Goal: Navigation & Orientation: Find specific page/section

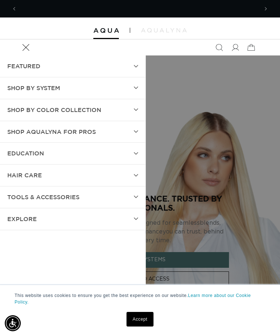
scroll to position [0, 242]
click at [134, 84] on summary "SHOP BY SYSTEM" at bounding box center [73, 88] width 146 height 22
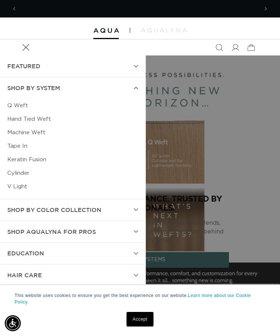
scroll to position [0, 483]
click at [134, 231] on icon at bounding box center [136, 231] width 4 height 3
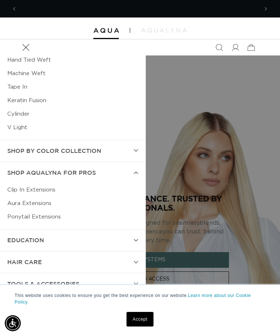
scroll to position [0, 242]
click at [39, 203] on link "Aura Extensions" at bounding box center [72, 204] width 131 height 14
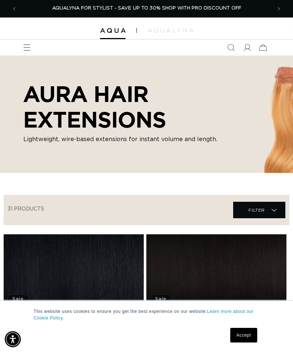
click at [22, 40] on span "Menu" at bounding box center [27, 47] width 16 height 16
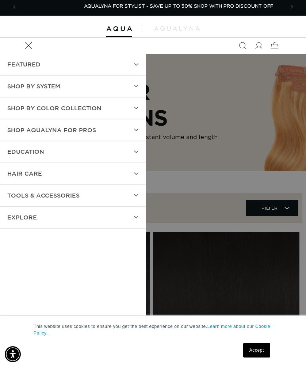
scroll to position [0, 532]
click at [146, 64] on summary "FEATURED" at bounding box center [73, 65] width 146 height 22
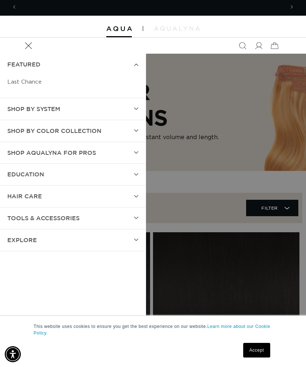
scroll to position [0, 0]
click at [138, 110] on icon at bounding box center [136, 108] width 4 height 3
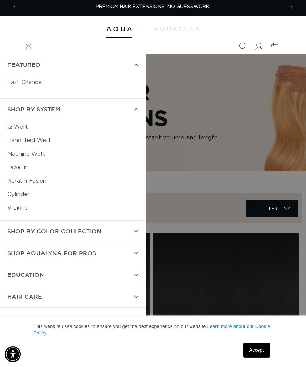
scroll to position [2, 0]
